Goal: Find specific page/section: Locate a particular part of the current website

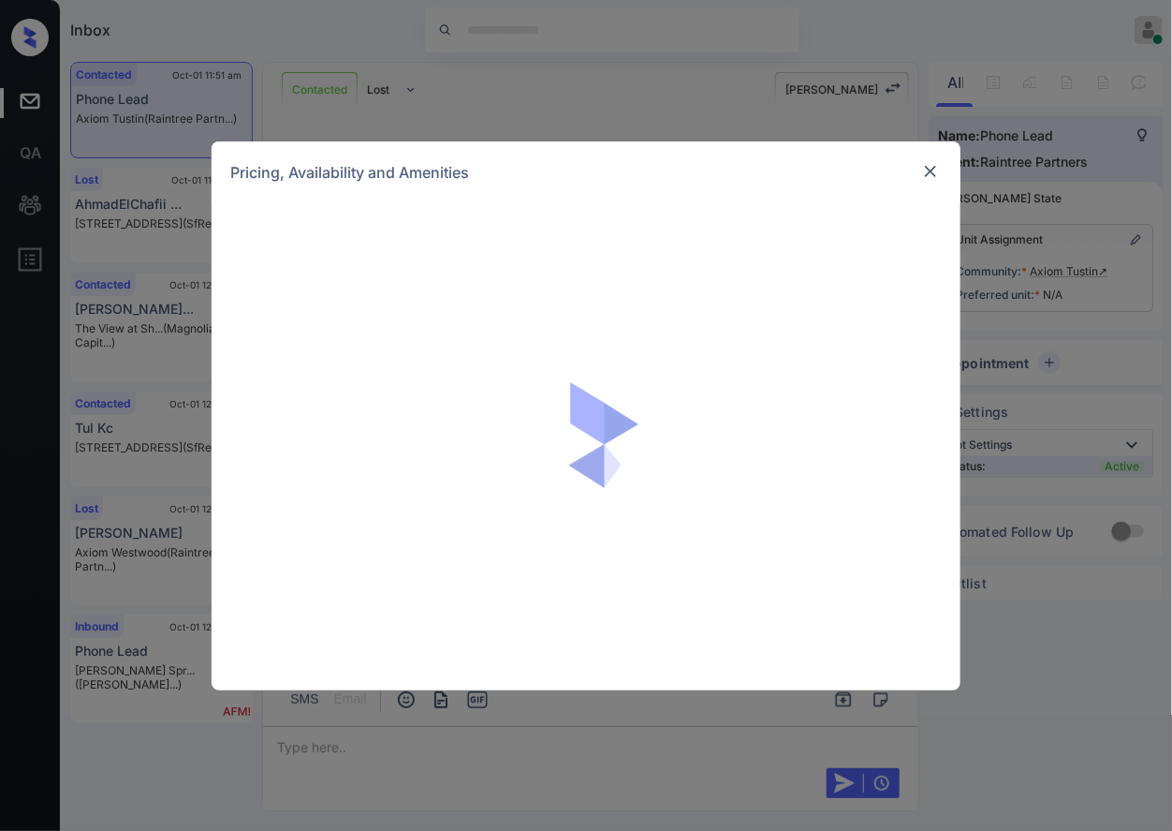
scroll to position [368, 0]
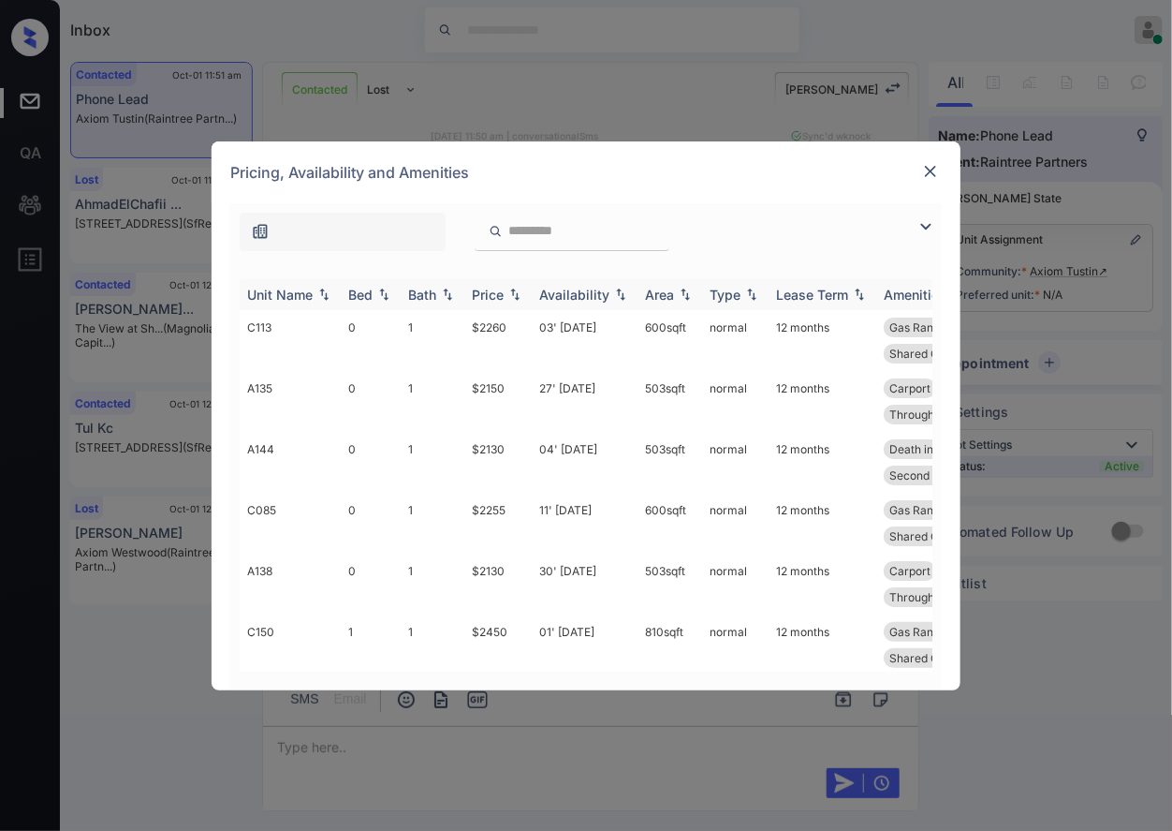
click at [513, 289] on img at bounding box center [515, 293] width 19 height 13
click at [513, 289] on img at bounding box center [515, 294] width 19 height 14
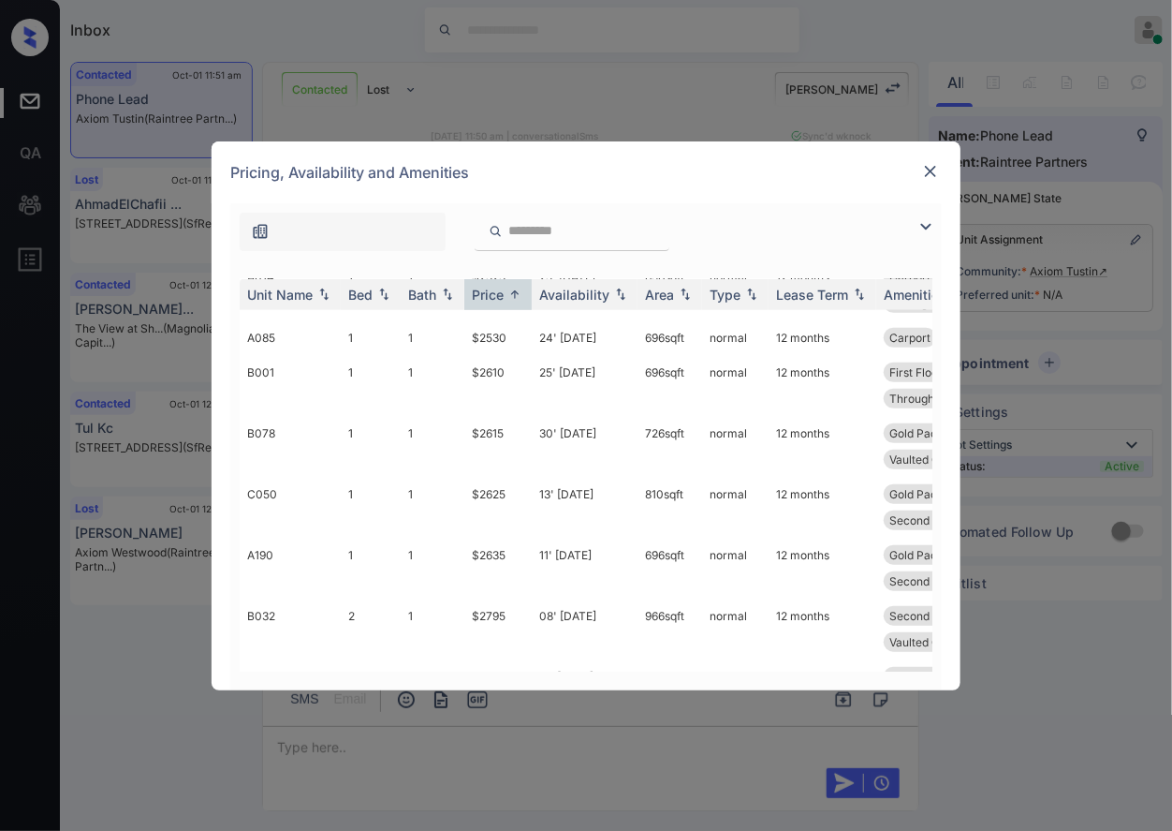
scroll to position [749, 0]
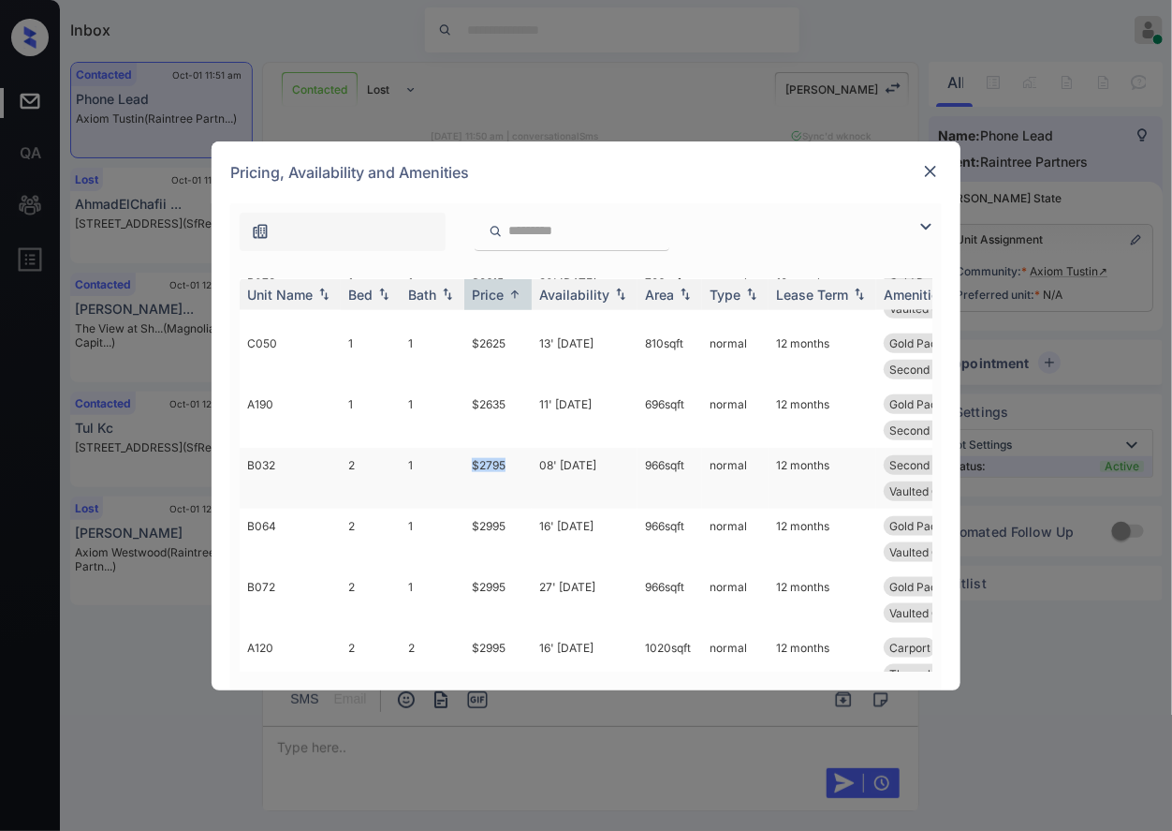
drag, startPoint x: 519, startPoint y: 467, endPoint x: 469, endPoint y: 464, distance: 49.8
click at [469, 464] on td "$2795" at bounding box center [497, 478] width 67 height 61
copy td "$2795"
click at [479, 464] on td "$2795" at bounding box center [497, 478] width 67 height 61
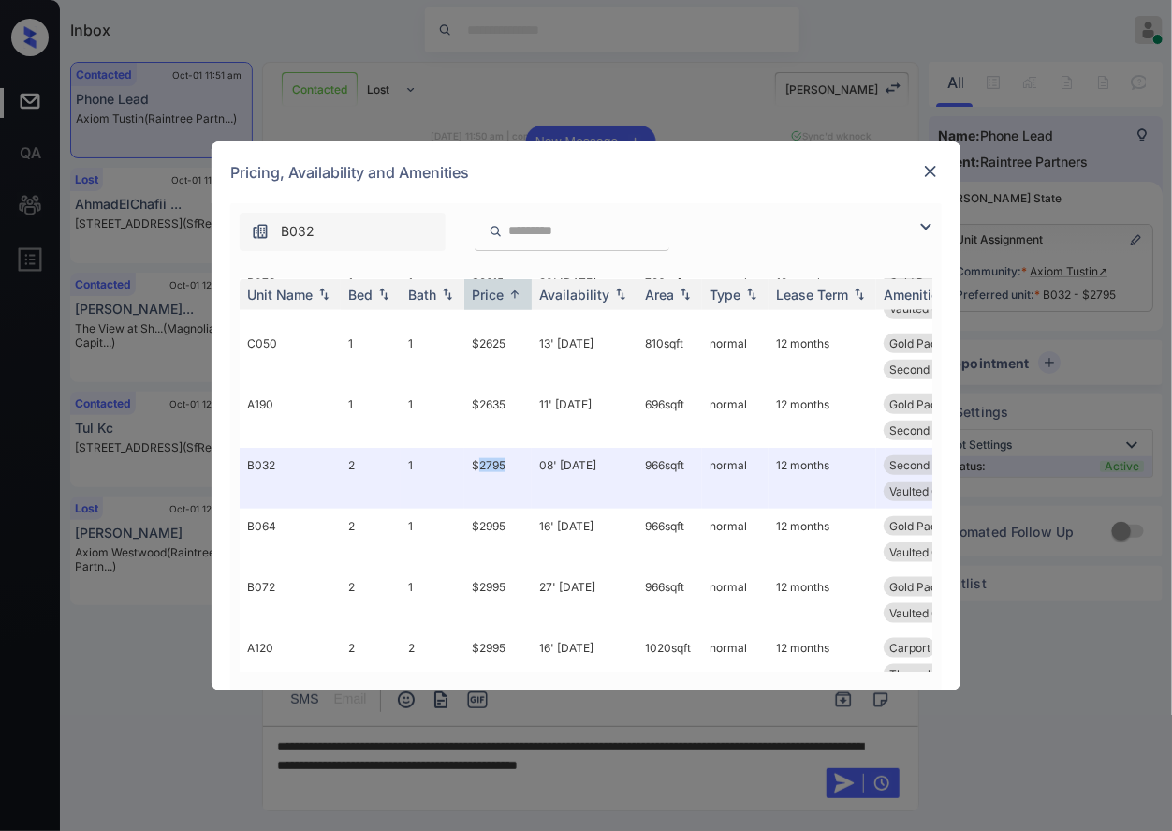
click at [930, 172] on img at bounding box center [930, 171] width 19 height 19
